Goal: Obtain resource: Download file/media

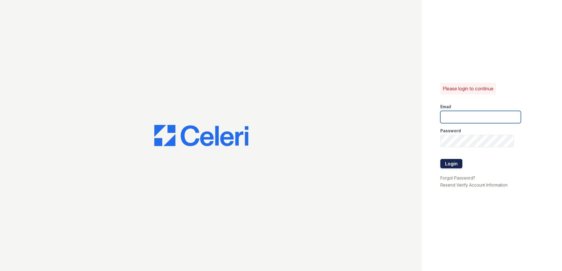
type input "erika.torres@trinity-pm.com"
click at [453, 163] on button "Login" at bounding box center [451, 163] width 22 height 9
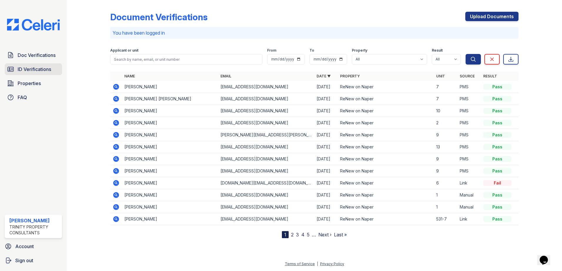
click at [35, 67] on span "ID Verifications" at bounding box center [34, 69] width 33 height 7
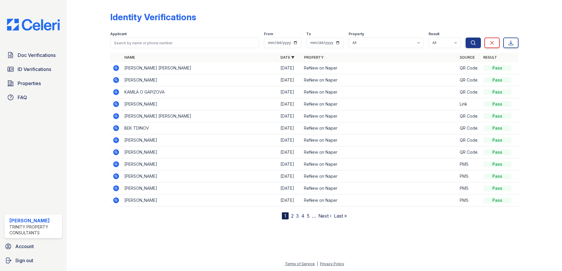
click at [118, 68] on icon at bounding box center [116, 68] width 6 height 6
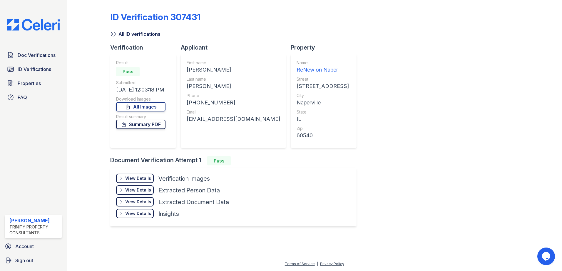
click at [142, 125] on link "Summary PDF" at bounding box center [140, 124] width 49 height 9
click at [155, 106] on link "All Images" at bounding box center [140, 106] width 49 height 9
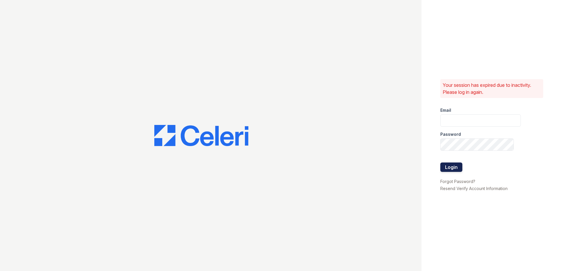
type input "erika.torres@trinity-pm.com"
click at [455, 167] on button "Login" at bounding box center [451, 167] width 22 height 9
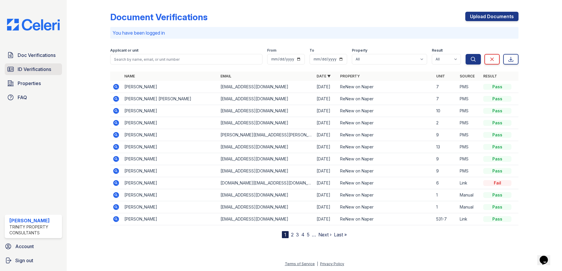
click at [46, 69] on span "ID Verifications" at bounding box center [34, 69] width 33 height 7
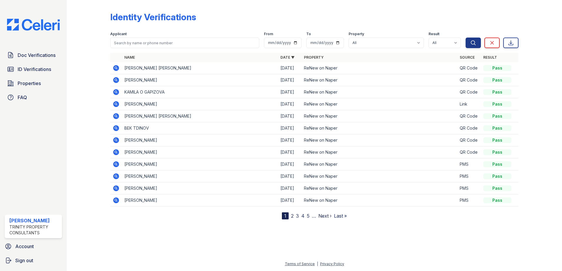
click at [116, 68] on icon at bounding box center [115, 67] width 1 height 1
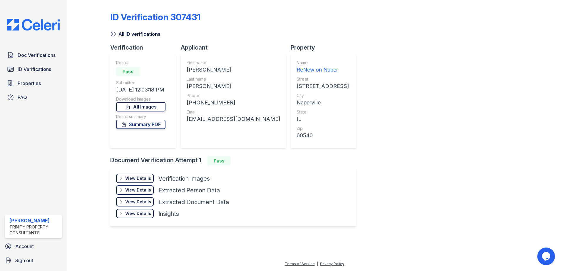
click at [150, 106] on link "All Images" at bounding box center [140, 106] width 49 height 9
